Goal: Book appointment/travel/reservation: Book appointment/travel/reservation

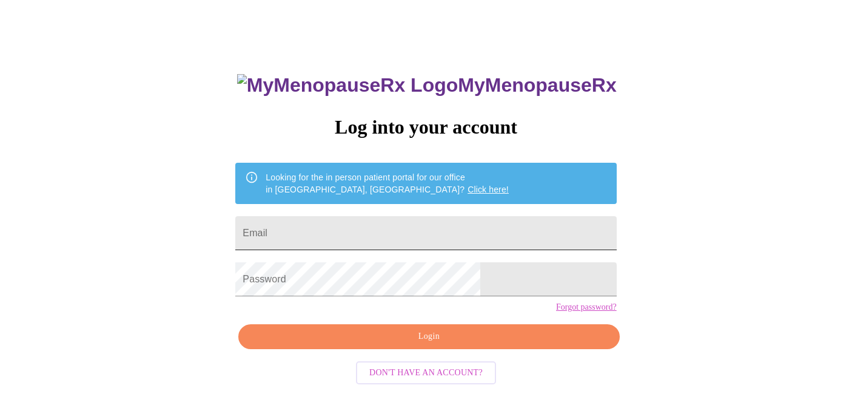
scroll to position [33, 0]
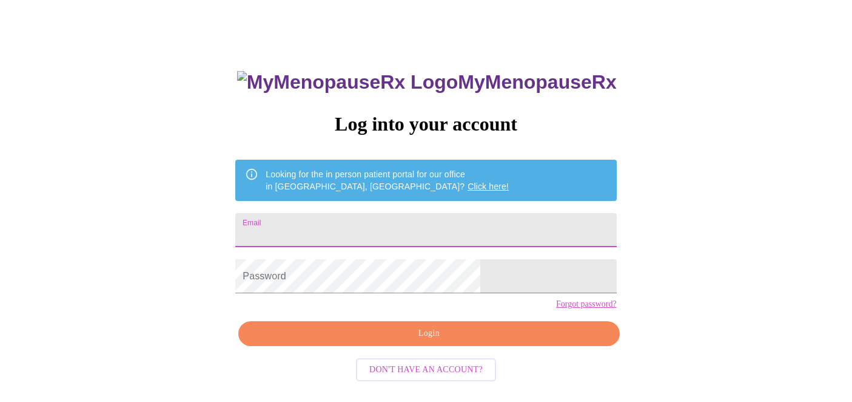
click at [419, 218] on input "Email" at bounding box center [425, 230] width 381 height 34
type input "[EMAIL_ADDRESS][DOMAIN_NAME]"
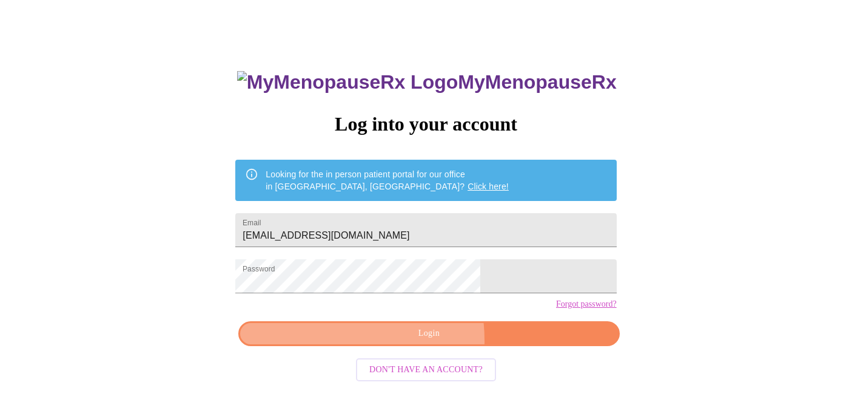
click at [358, 341] on span "Login" at bounding box center [428, 333] width 353 height 15
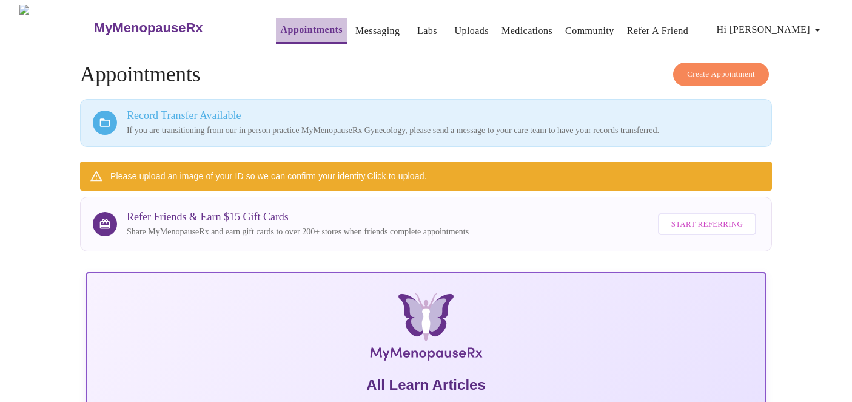
click at [308, 30] on link "Appointments" at bounding box center [312, 29] width 62 height 17
click at [302, 30] on link "Appointments" at bounding box center [312, 29] width 62 height 17
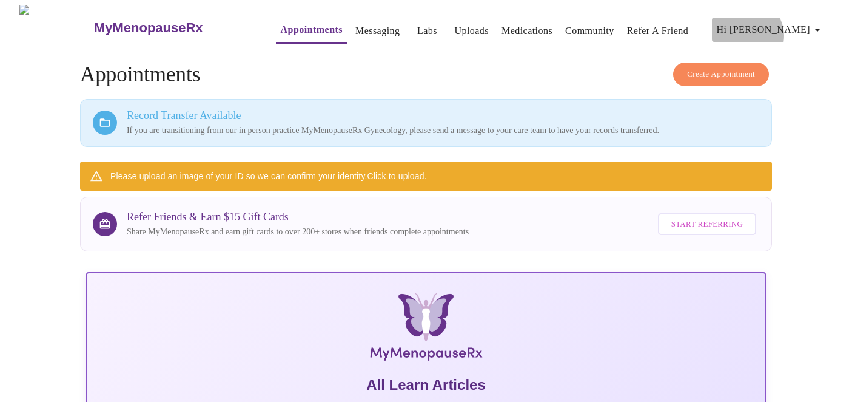
click at [804, 30] on span "Hi [PERSON_NAME]" at bounding box center [771, 29] width 108 height 17
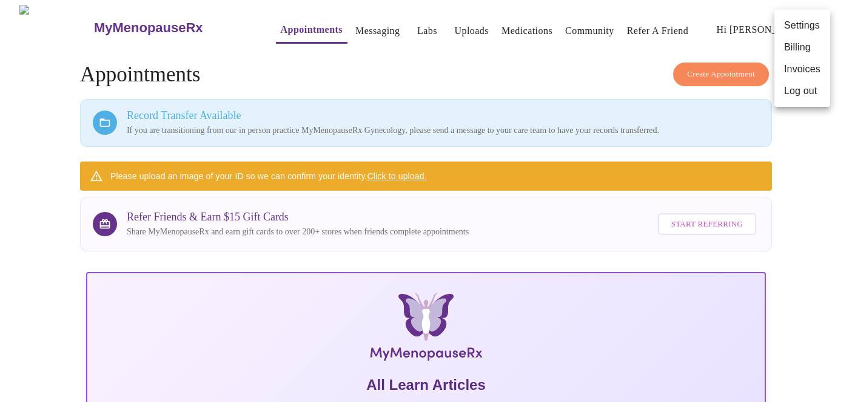
click at [547, 73] on div at bounding box center [426, 201] width 852 height 402
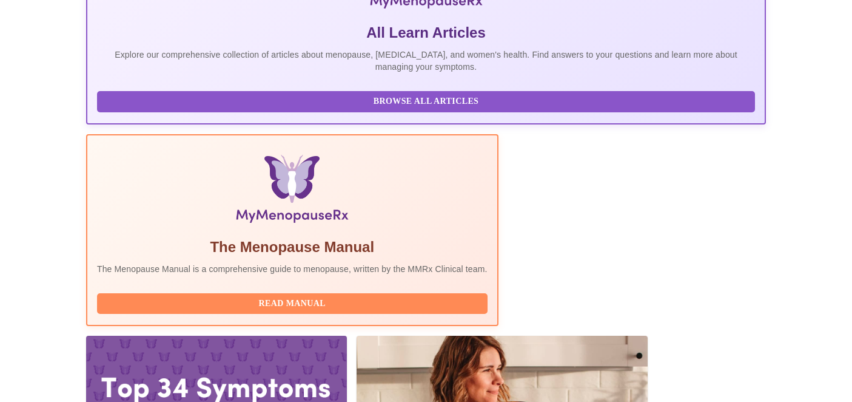
scroll to position [360, 0]
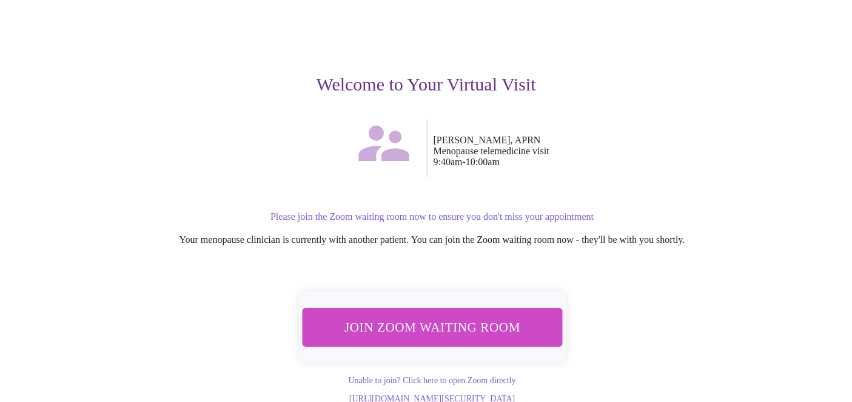
scroll to position [105, 0]
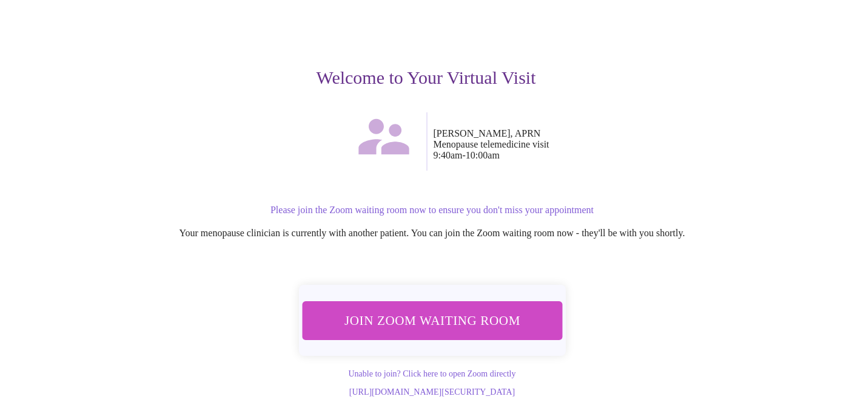
click at [483, 309] on span "Join Zoom Waiting Room" at bounding box center [432, 320] width 228 height 22
